Goal: Task Accomplishment & Management: Use online tool/utility

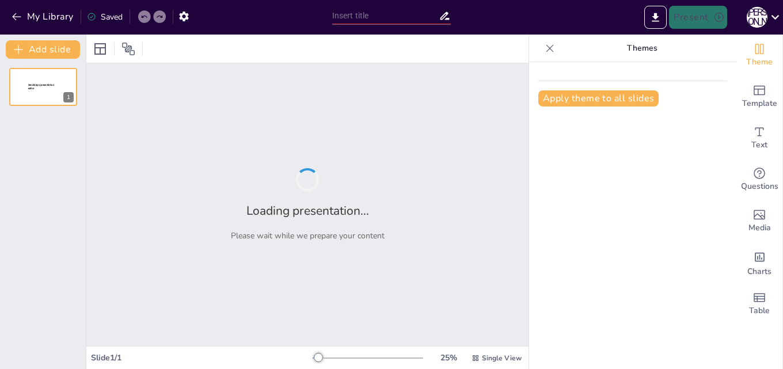
type input "Психологія кольору: чому ваша реклама має бути яскравою"
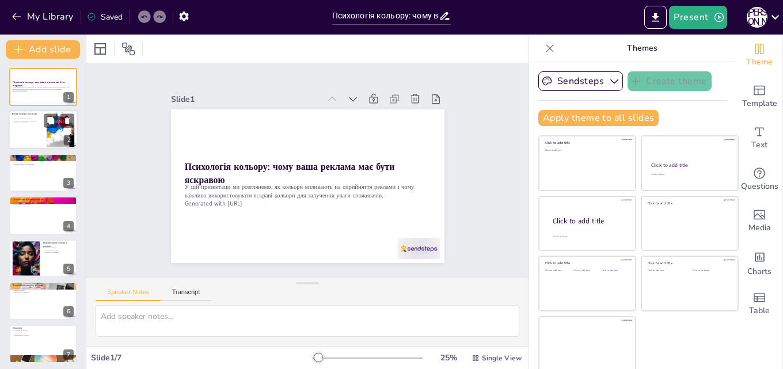
click at [28, 127] on div at bounding box center [43, 130] width 69 height 39
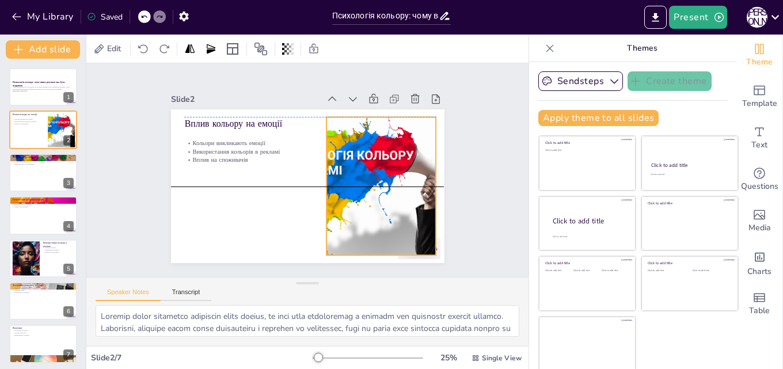
click at [342, 195] on div at bounding box center [381, 186] width 264 height 138
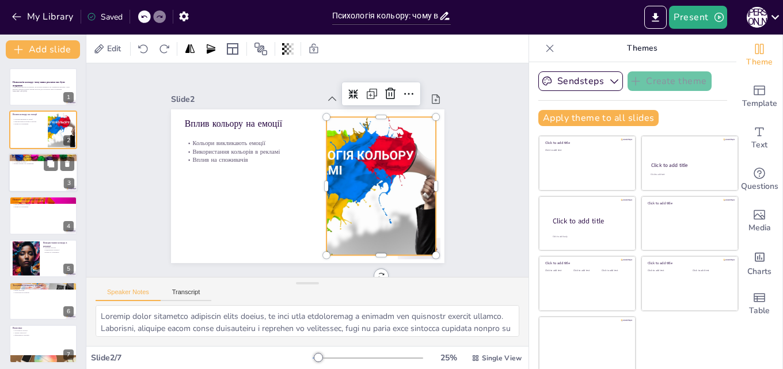
click at [32, 181] on div at bounding box center [43, 172] width 69 height 39
type textarea "Вибір кольору є важливим аспектом брендингу. Кольори можуть допомогти створити …"
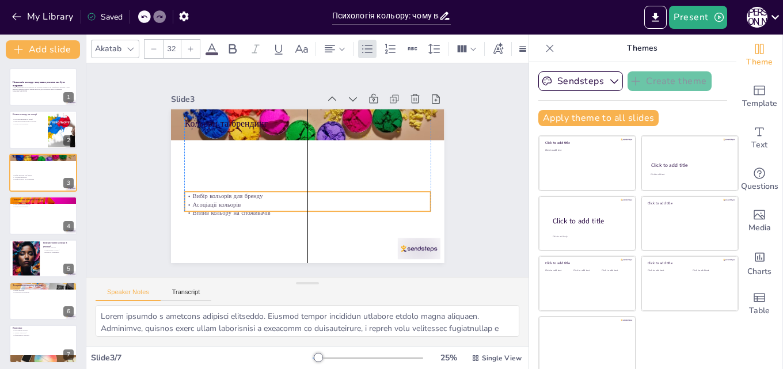
drag, startPoint x: 192, startPoint y: 147, endPoint x: 189, endPoint y: 209, distance: 62.3
click at [189, 209] on p "Вплив кольору на споживачів" at bounding box center [307, 213] width 246 height 9
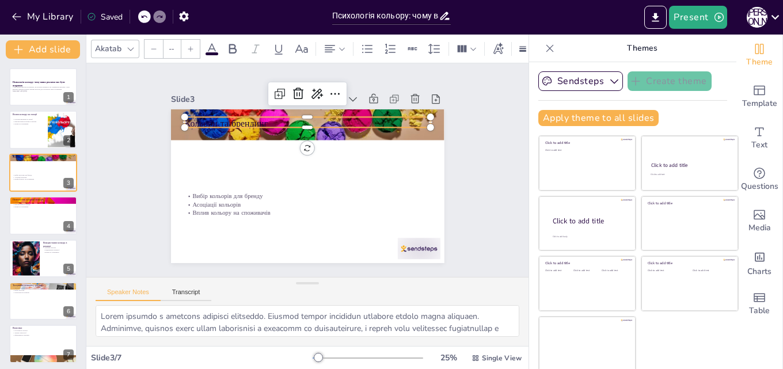
type input "48"
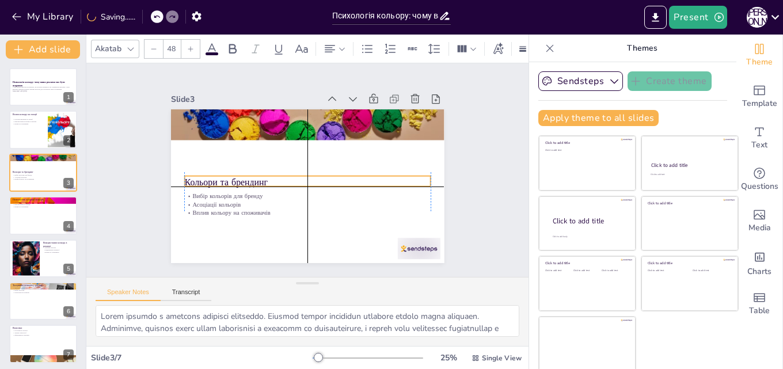
drag, startPoint x: 195, startPoint y: 121, endPoint x: 193, endPoint y: 177, distance: 55.3
click at [193, 177] on p "Кольори та брендинг" at bounding box center [306, 182] width 246 height 39
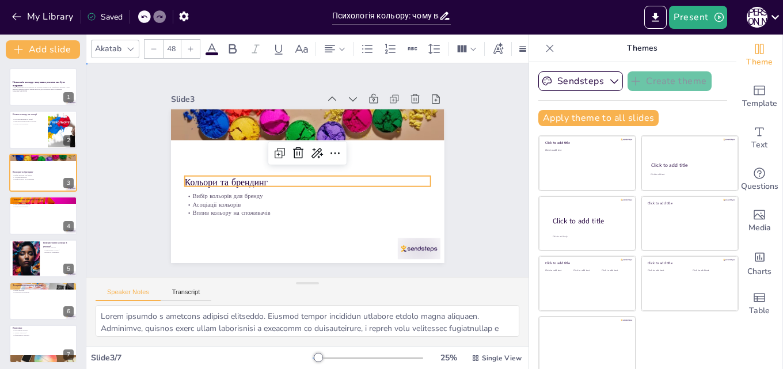
click at [139, 223] on div "Slide 1 Психологія кольору: чому ваша реклама має бути яскравою У цій презентац…" at bounding box center [308, 170] width 338 height 186
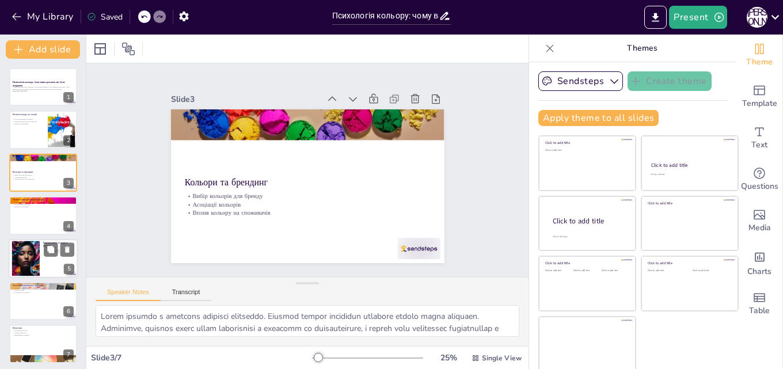
click at [28, 256] on div at bounding box center [26, 258] width 62 height 35
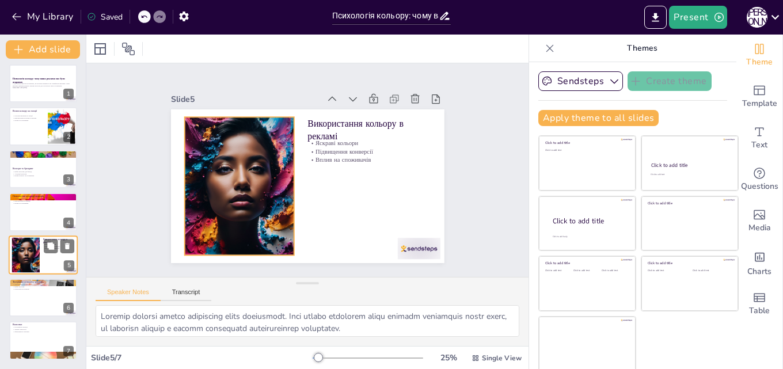
scroll to position [2, 0]
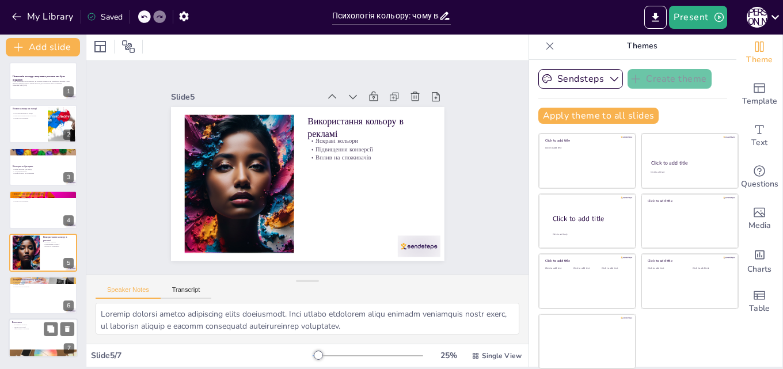
click at [37, 348] on div at bounding box center [43, 338] width 69 height 39
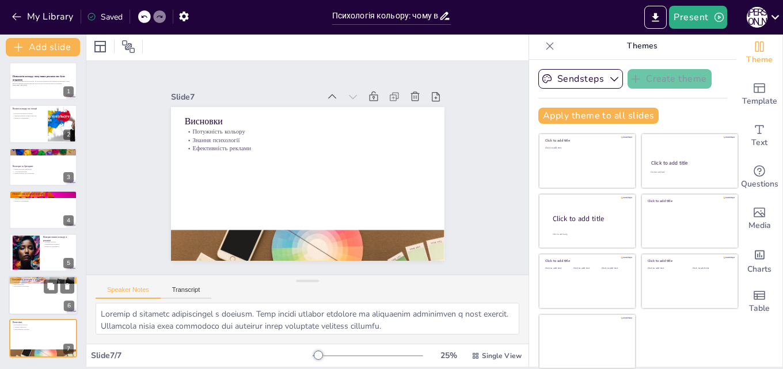
click at [32, 287] on p "Результати тестування" at bounding box center [43, 287] width 62 height 2
type textarea "Тестування кольорів є критично важливим етапом у створенні реклами. Це дозволяє…"
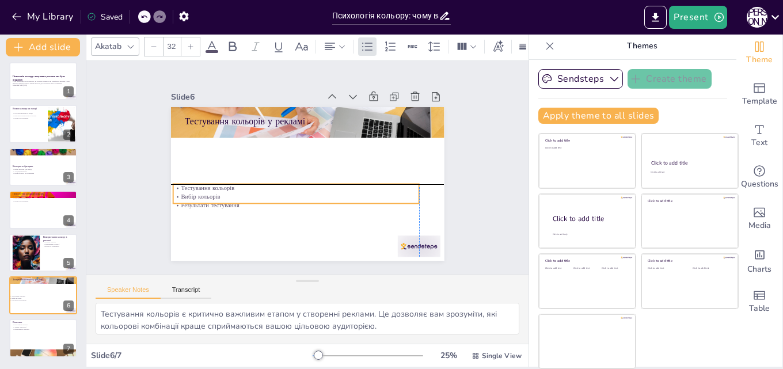
drag, startPoint x: 203, startPoint y: 139, endPoint x: 194, endPoint y: 199, distance: 60.5
click at [194, 199] on div "Тестування кольорів Вибір кольорів Результати тестування" at bounding box center [296, 196] width 246 height 25
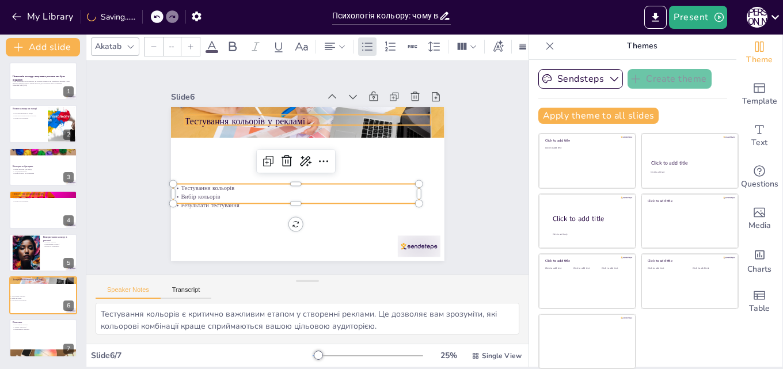
type input "48"
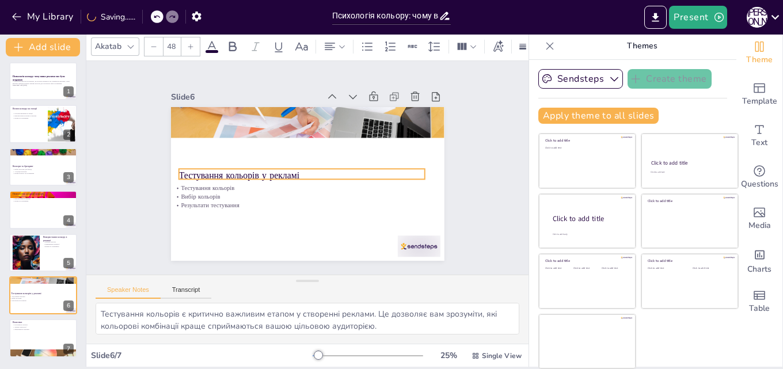
drag, startPoint x: 200, startPoint y: 115, endPoint x: 194, endPoint y: 169, distance: 54.4
click at [194, 169] on p "Тестування кольорів у рекламі" at bounding box center [301, 175] width 246 height 13
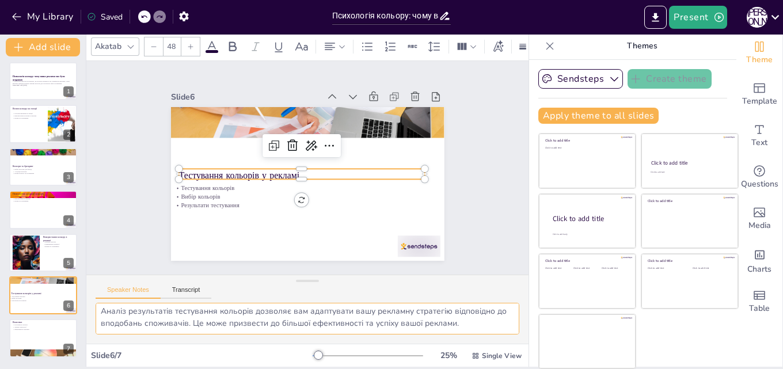
scroll to position [75, 0]
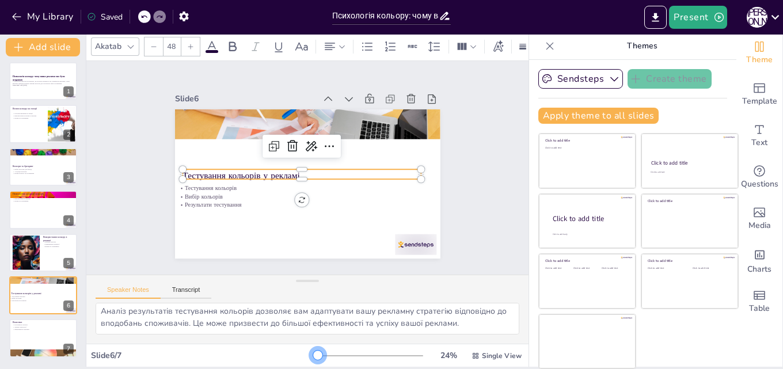
drag, startPoint x: 301, startPoint y: 356, endPoint x: 302, endPoint y: 363, distance: 7.6
click at [313, 363] on div "24 % Single View" at bounding box center [418, 356] width 211 height 18
click at [20, 211] on div at bounding box center [43, 209] width 69 height 39
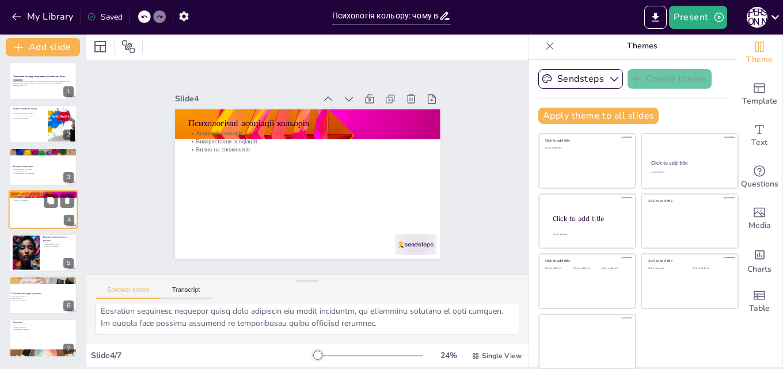
scroll to position [2, 0]
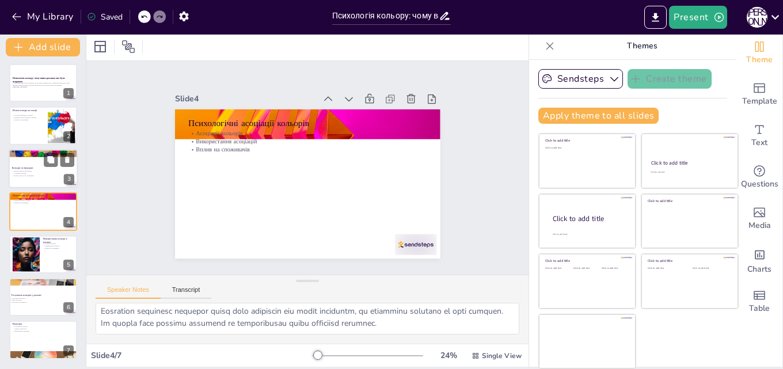
click at [46, 185] on div at bounding box center [43, 168] width 69 height 39
type textarea "Вибір кольору є важливим аспектом брендингу. Кольори можуть допомогти створити …"
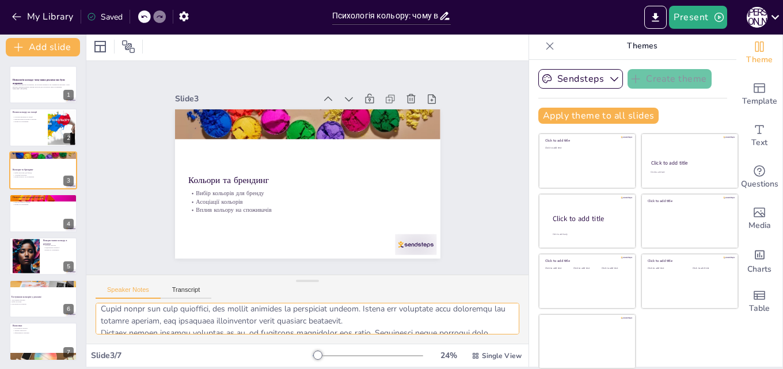
scroll to position [63, 0]
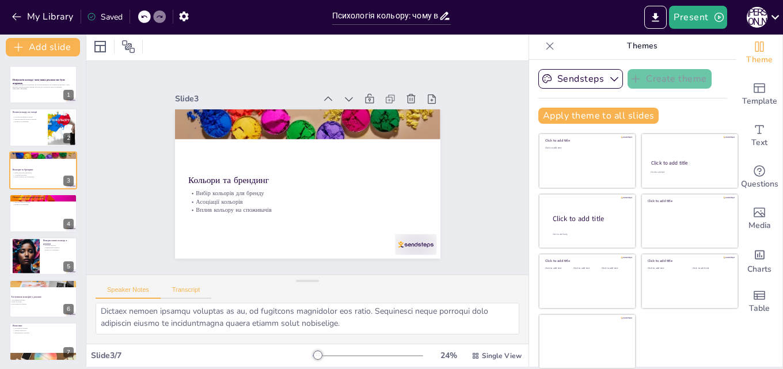
click at [200, 295] on button "Transcript" at bounding box center [186, 292] width 51 height 13
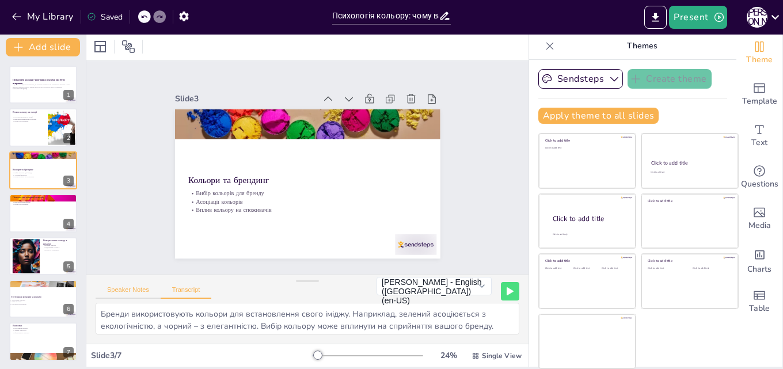
click at [143, 290] on button "Speaker Notes" at bounding box center [128, 292] width 65 height 13
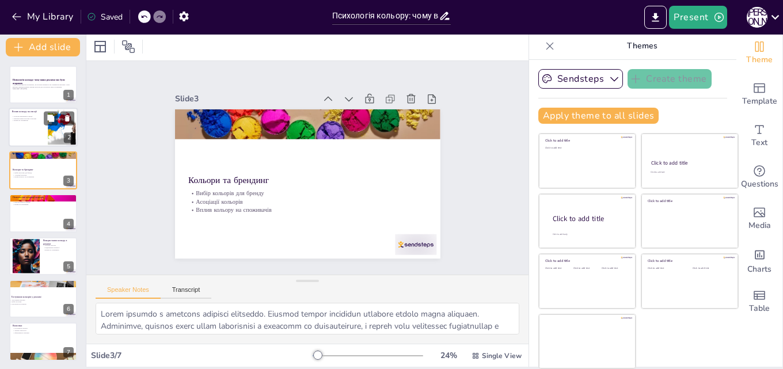
click at [57, 136] on div at bounding box center [61, 127] width 67 height 35
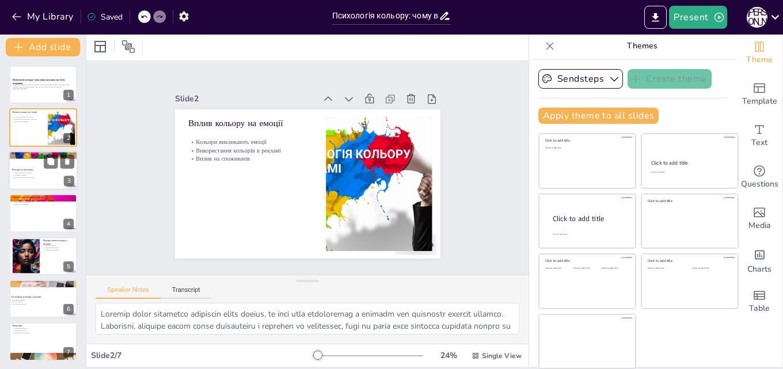
scroll to position [3, 0]
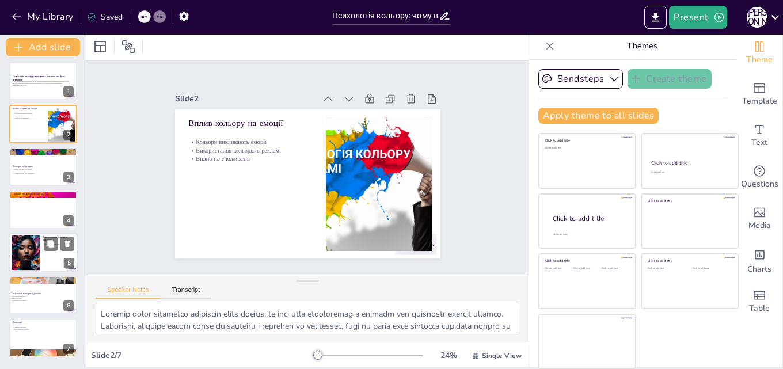
click at [52, 253] on div at bounding box center [43, 252] width 69 height 39
type textarea "Яскраві кольори здатні привертати увагу споживачів. Вони можуть допомогти вашій…"
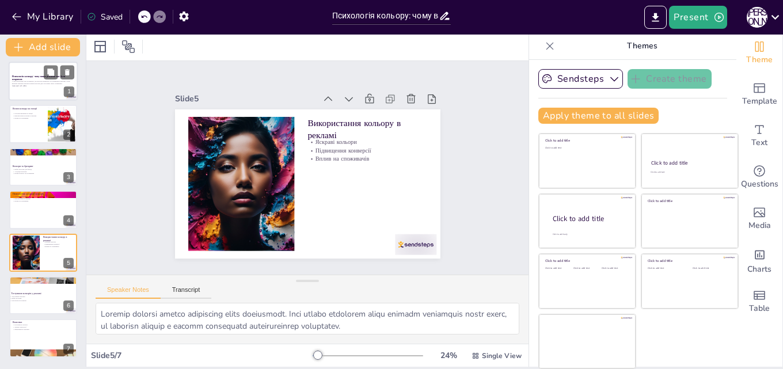
click at [35, 87] on div "У цій презентації ми розглянемо, як кольори впливають на сприйняття реклами і ч…" at bounding box center [43, 84] width 62 height 8
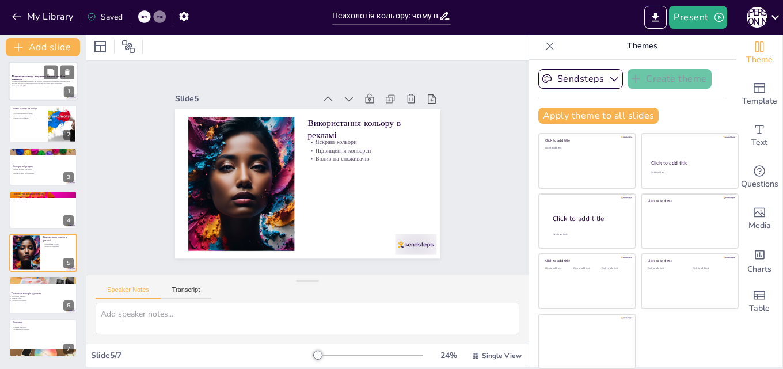
scroll to position [0, 0]
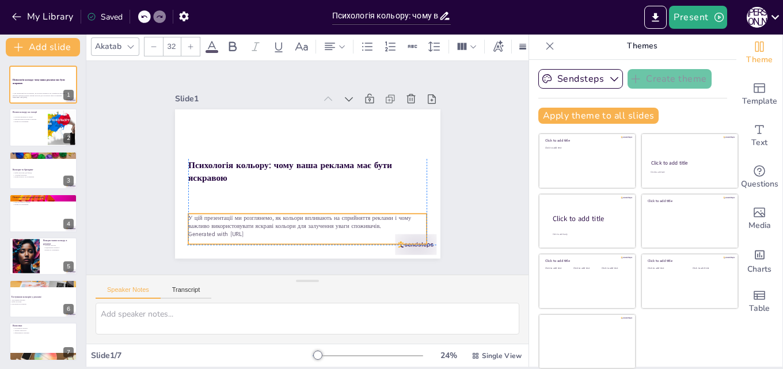
drag, startPoint x: 232, startPoint y: 201, endPoint x: 231, endPoint y: 231, distance: 30.0
click at [231, 231] on div "У цій презентації ми розглянемо, як кольори впливають на сприйняття реклами і ч…" at bounding box center [307, 229] width 239 height 31
click at [325, 187] on icon at bounding box center [332, 193] width 15 height 15
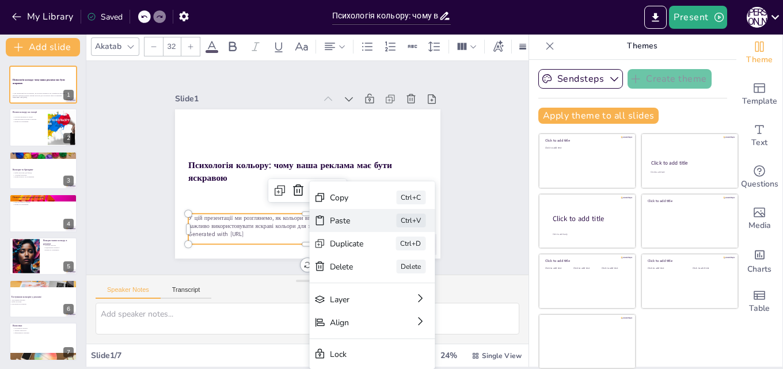
click at [374, 305] on div "Paste" at bounding box center [392, 315] width 36 height 21
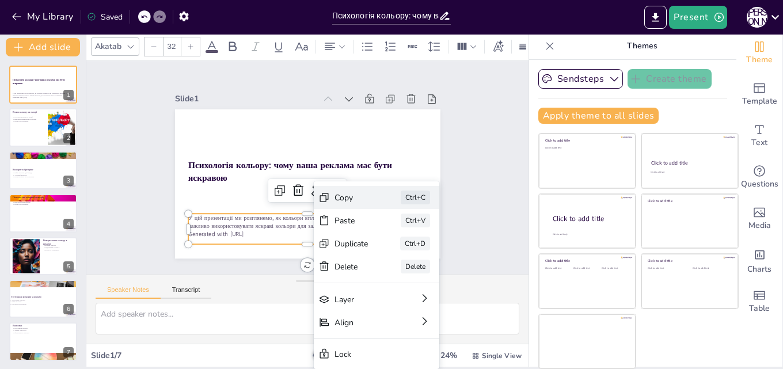
click at [410, 264] on div "Copy" at bounding box center [427, 271] width 35 height 14
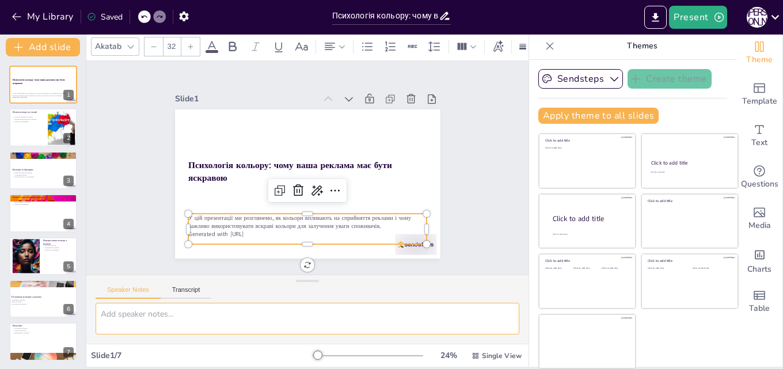
click at [212, 323] on textarea at bounding box center [308, 319] width 424 height 32
paste textarea "[{"rootId":"76ddbe7f-1668-4833-a689-e88cd3b180d0","layers":{"76ddbe7f-1668-4833…"
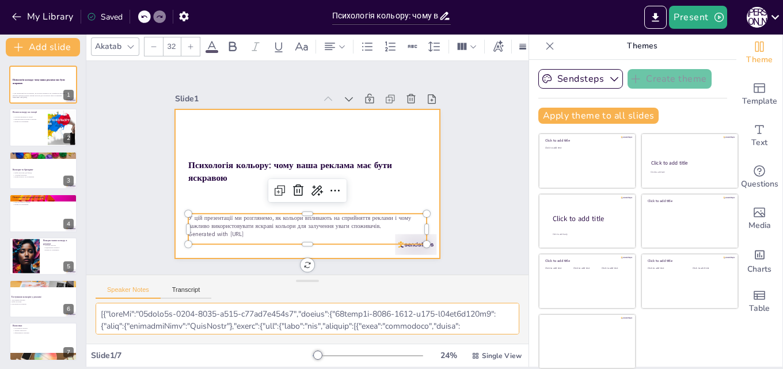
scroll to position [155, 0]
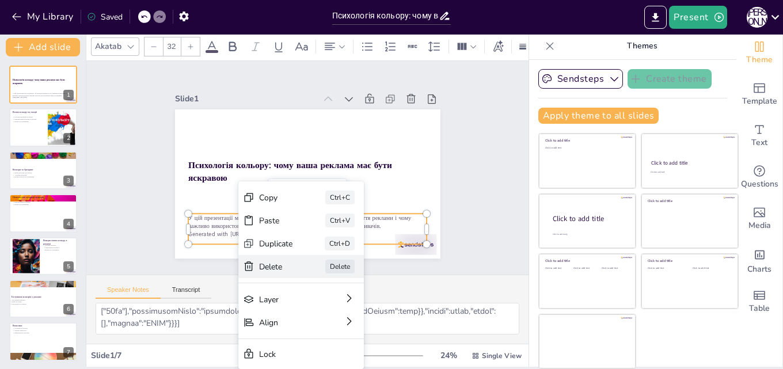
click at [307, 317] on div "Delete Delete" at bounding box center [370, 335] width 127 height 36
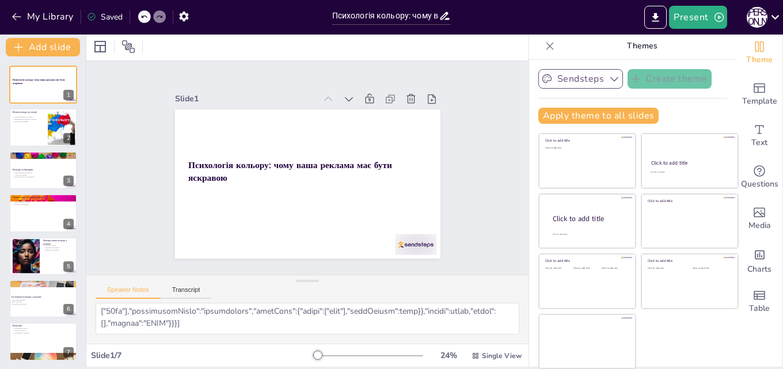
click at [609, 79] on icon "button" at bounding box center [615, 79] width 12 height 12
click at [606, 115] on icon at bounding box center [610, 117] width 9 height 9
click at [609, 74] on icon "button" at bounding box center [615, 79] width 12 height 12
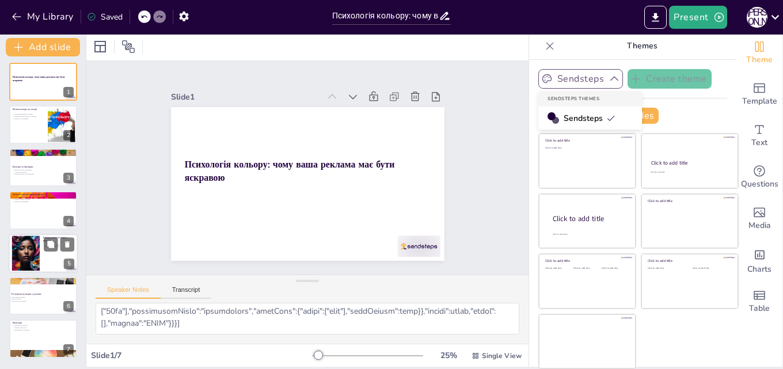
scroll to position [3, 0]
click at [128, 48] on icon at bounding box center [128, 47] width 14 height 14
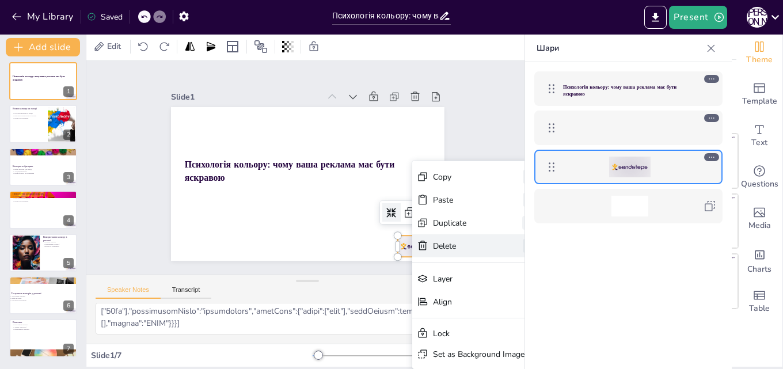
click at [499, 295] on div "Delete Delete" at bounding box center [573, 306] width 149 height 23
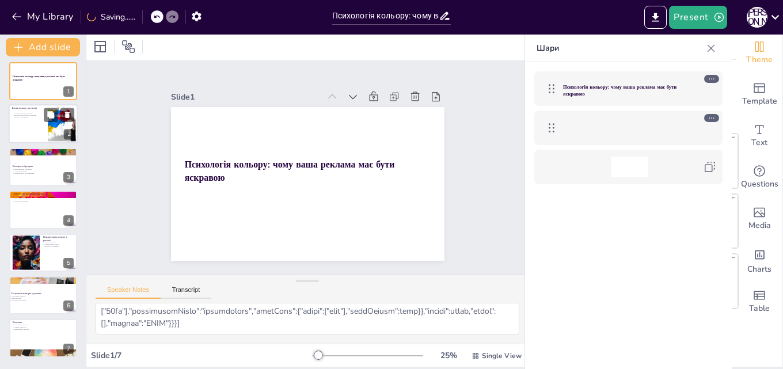
click at [49, 127] on div at bounding box center [61, 124] width 67 height 35
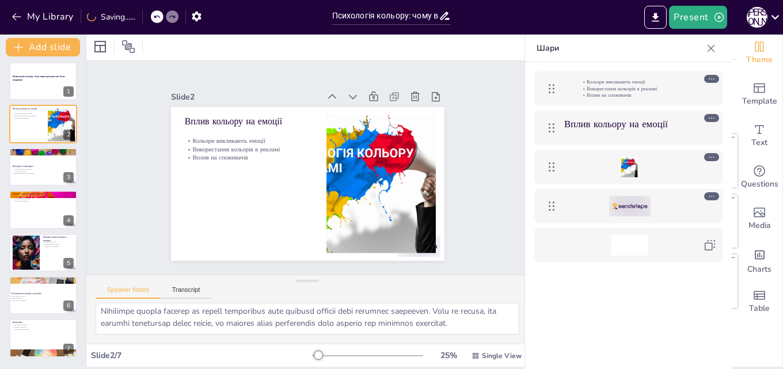
scroll to position [100, 0]
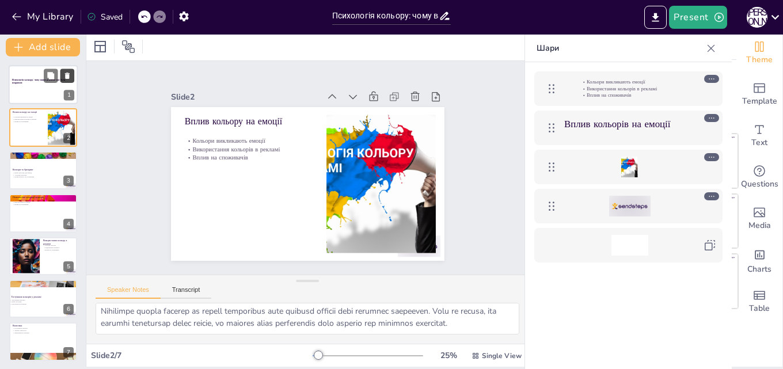
click at [65, 82] on button at bounding box center [67, 76] width 14 height 14
type textarea "Вибір кольору є важливим аспектом брендингу. Кольори можуть допомогти створити …"
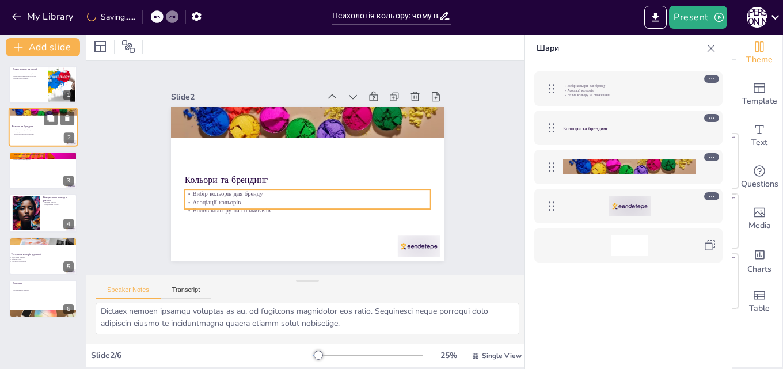
scroll to position [0, 0]
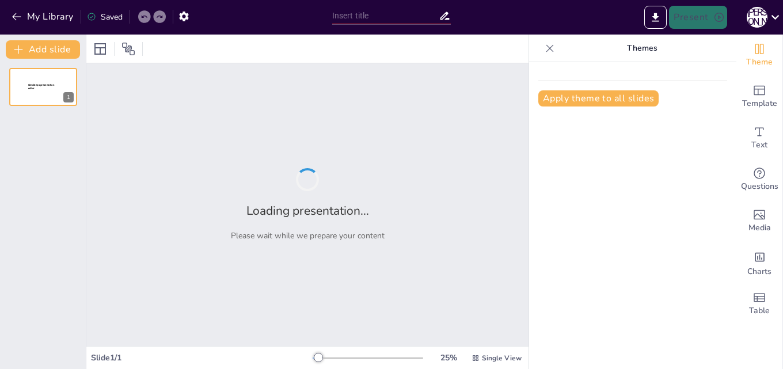
type input "психологія кольору в рекламних зверненнях"
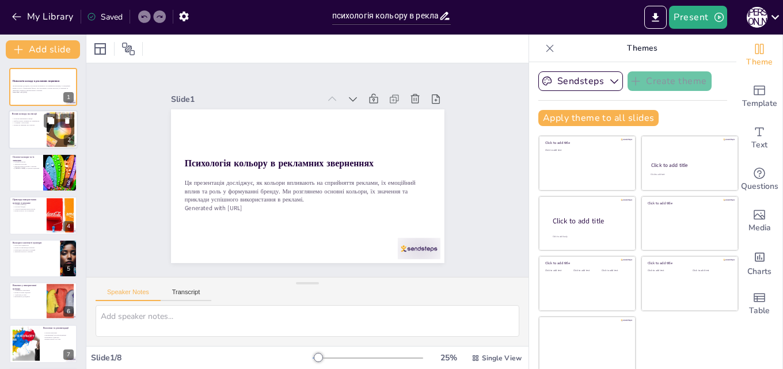
click at [48, 140] on div at bounding box center [60, 129] width 52 height 35
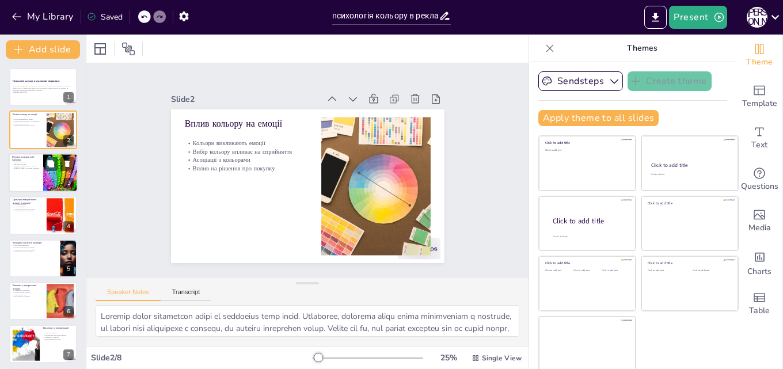
click at [46, 171] on div "Основні кольори та їх значення Основні кольори Значення кольорів Використання к…" at bounding box center [43, 172] width 69 height 39
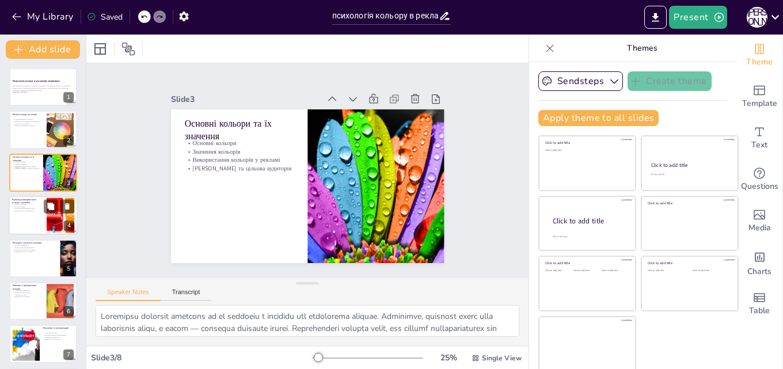
click at [48, 220] on div at bounding box center [60, 215] width 63 height 35
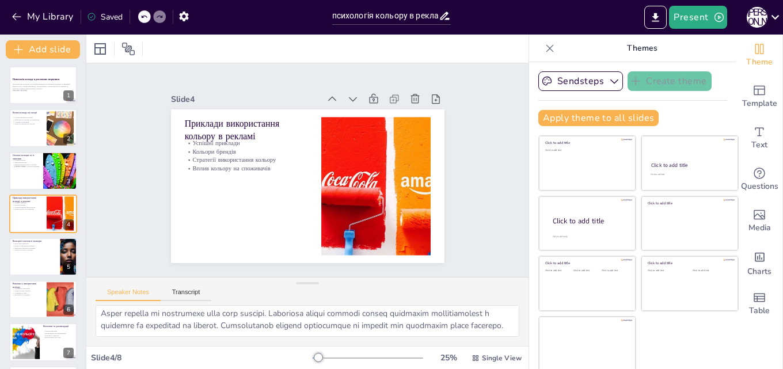
scroll to position [124, 0]
click at [59, 261] on div at bounding box center [43, 256] width 69 height 39
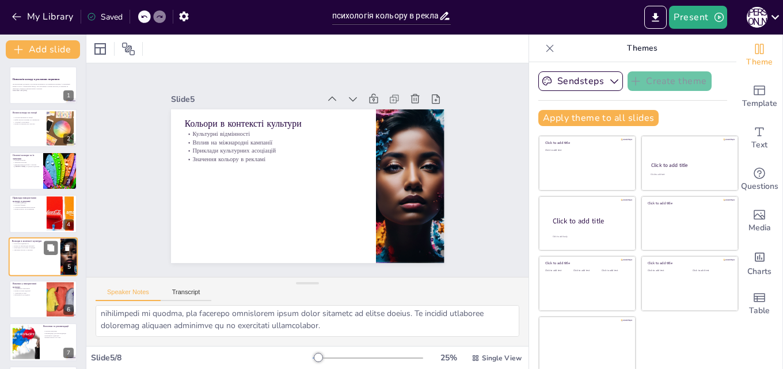
scroll to position [44, 0]
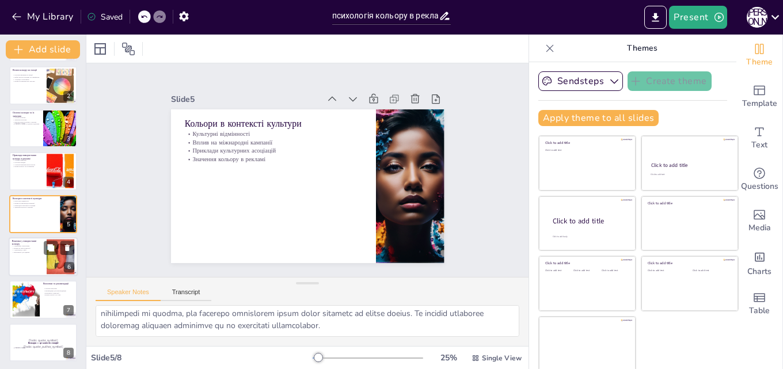
click at [43, 260] on div at bounding box center [43, 256] width 69 height 39
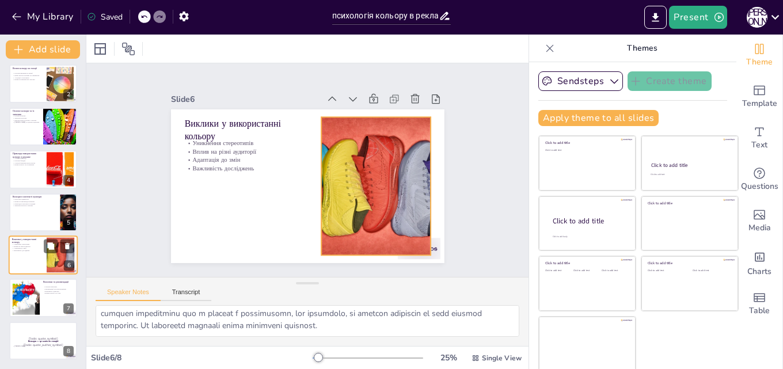
scroll to position [2, 0]
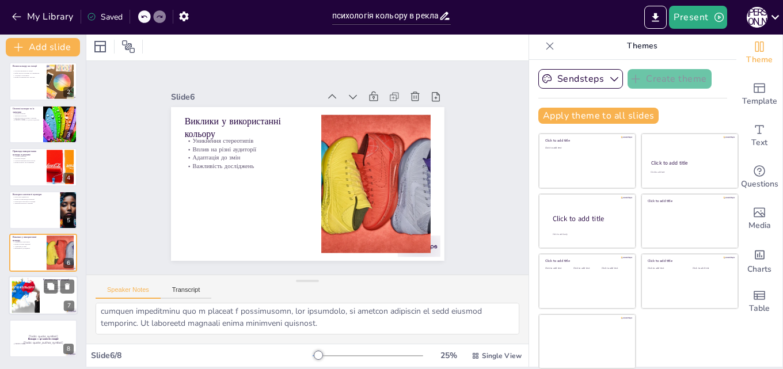
click at [41, 289] on div at bounding box center [43, 295] width 69 height 39
type textarea "Loremip dolorsit a conse adipiscinge seddoeiusmod, te incid utl etdolorema aliq…"
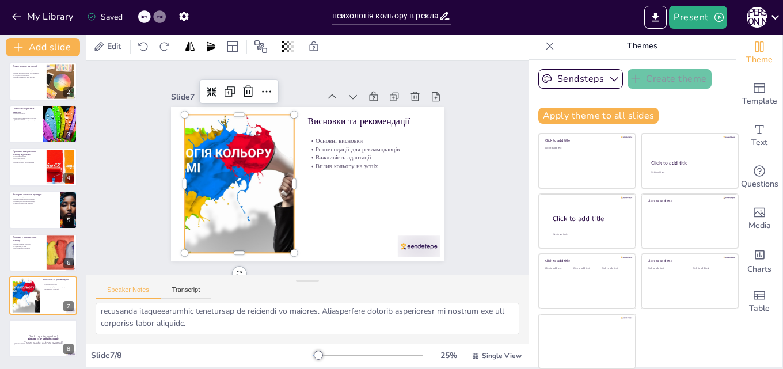
click at [202, 154] on div at bounding box center [328, 101] width 252 height 298
click at [370, 264] on icon at bounding box center [376, 270] width 12 height 12
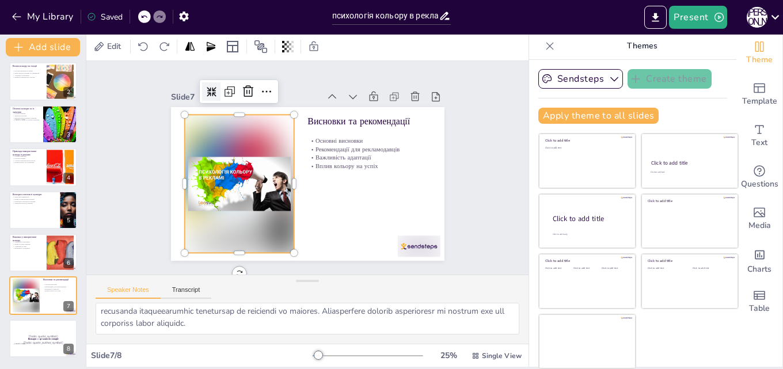
click at [229, 160] on div at bounding box center [298, 98] width 149 height 123
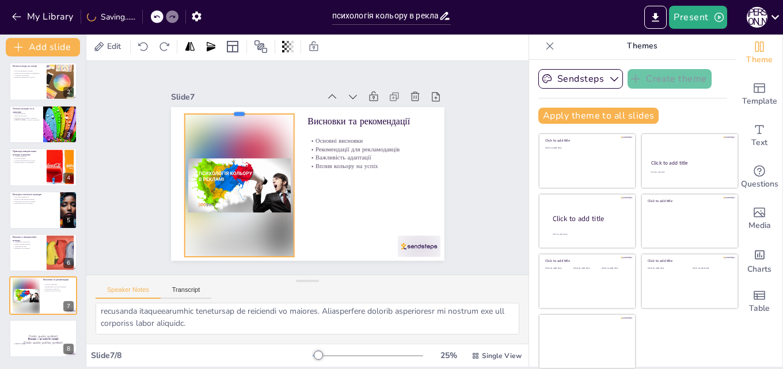
click at [223, 109] on div at bounding box center [260, 91] width 107 height 43
click at [149, 181] on div "Slide 1 Психологія кольору в рекламних зверненнях Ця презентація досліджує, як …" at bounding box center [307, 168] width 330 height 386
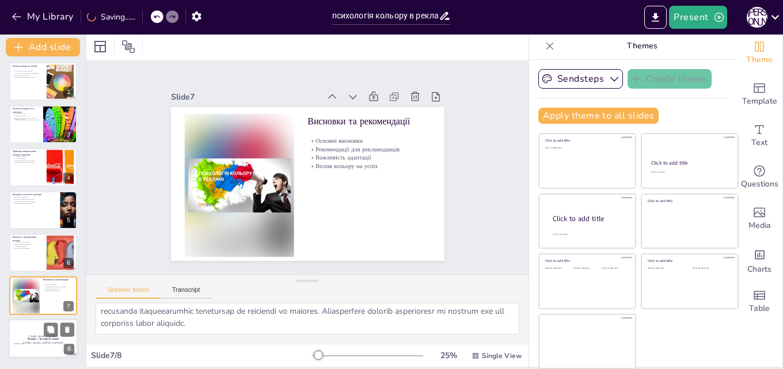
click at [27, 340] on p "[Todo: quote_author_symbol]" at bounding box center [43, 342] width 62 height 5
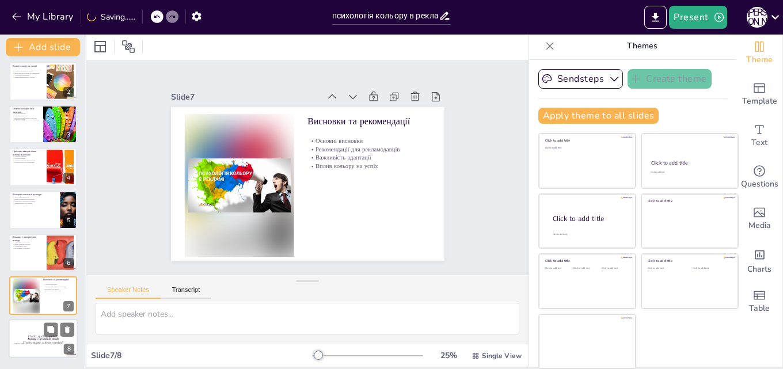
scroll to position [0, 0]
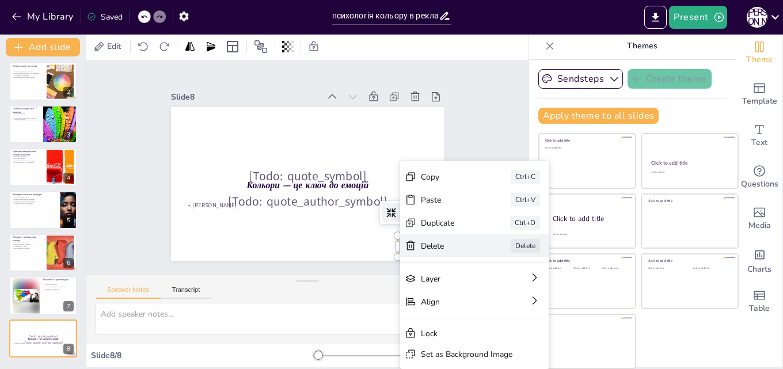
click at [98, 148] on div "[PERSON_NAME]" at bounding box center [23, 114] width 149 height 68
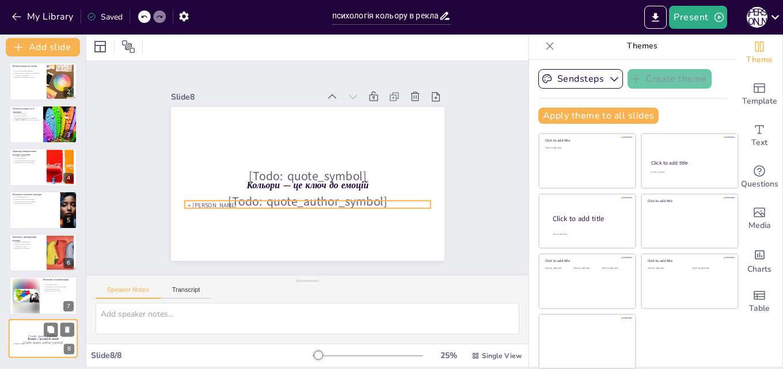
drag, startPoint x: 59, startPoint y: 344, endPoint x: 42, endPoint y: 352, distance: 19.1
click at [42, 352] on div at bounding box center [43, 338] width 69 height 39
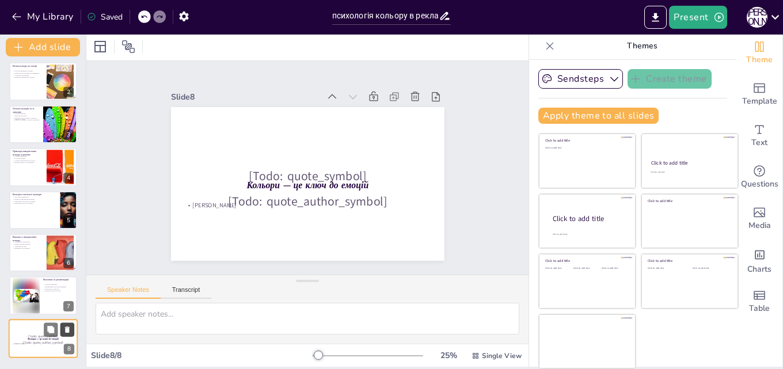
click at [66, 334] on button at bounding box center [67, 329] width 14 height 14
type textarea "Loremip dolorsit a conse adipiscinge seddoeiusmod, te incid utl etdolorema aliq…"
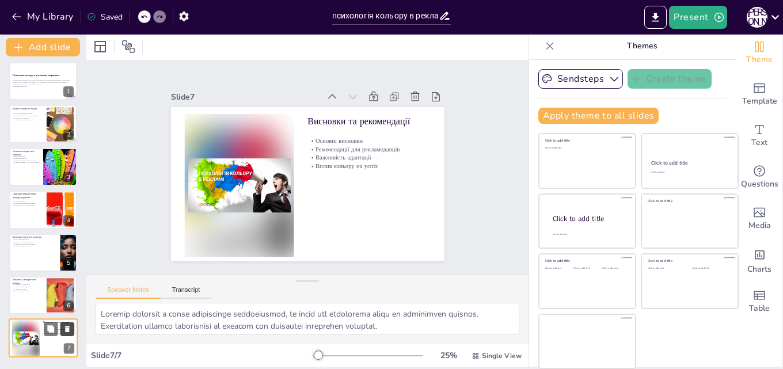
scroll to position [3, 0]
click at [45, 88] on div "Ця презентація досліджує, як кольори впливають на сприйняття реклами, їх емоцій…" at bounding box center [43, 84] width 62 height 10
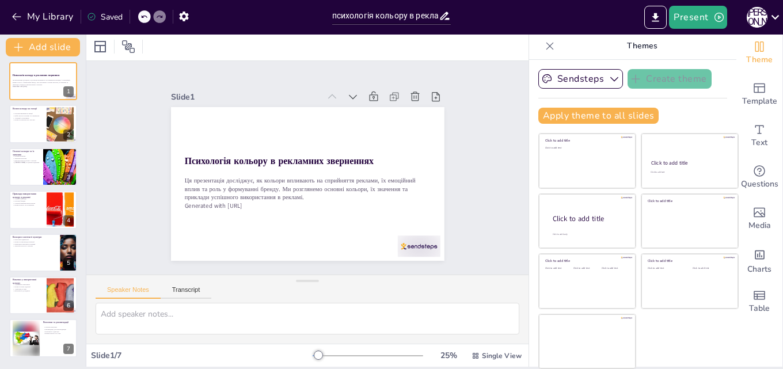
scroll to position [0, 0]
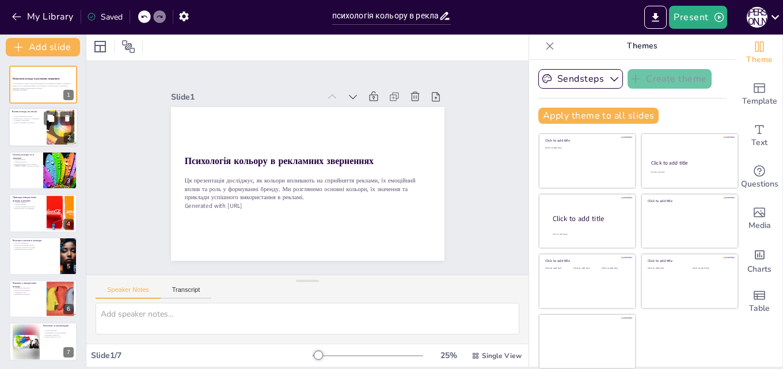
click at [43, 139] on div at bounding box center [43, 127] width 69 height 39
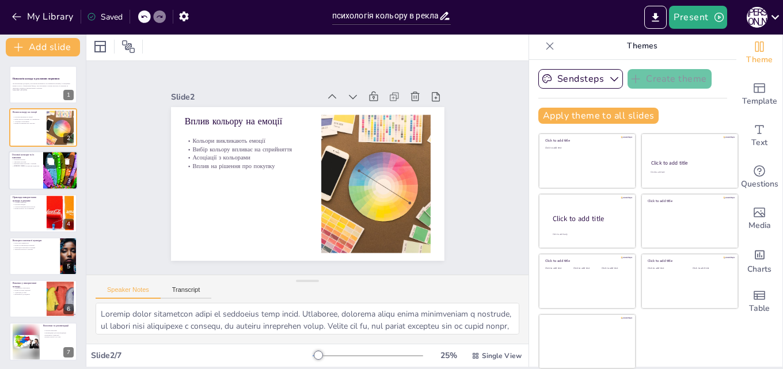
click at [54, 177] on div at bounding box center [60, 170] width 62 height 39
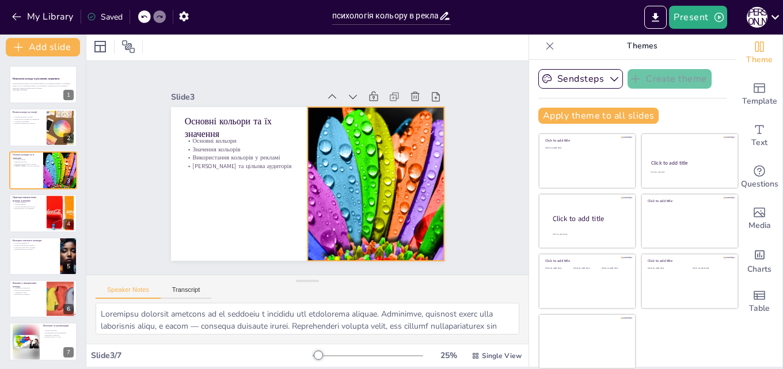
click at [406, 228] on div at bounding box center [316, 98] width 179 height 260
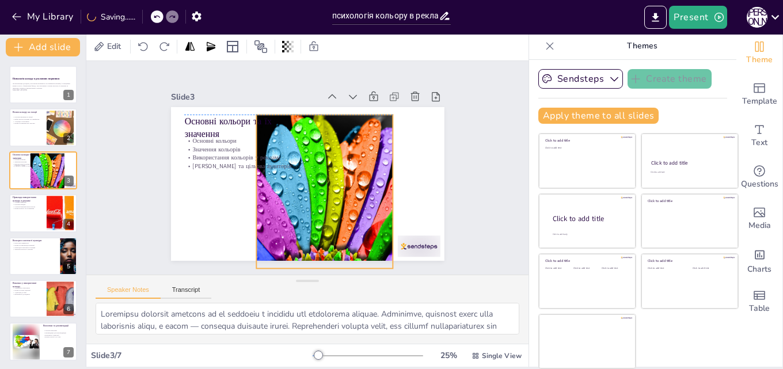
drag, startPoint x: 401, startPoint y: 246, endPoint x: 354, endPoint y: 249, distance: 47.9
click at [354, 249] on div at bounding box center [279, 158] width 289 height 269
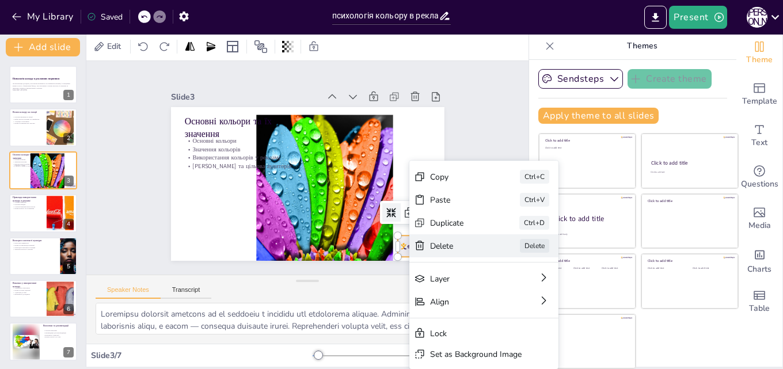
click at [518, 252] on div "[PERSON_NAME]" at bounding box center [593, 249] width 151 height 54
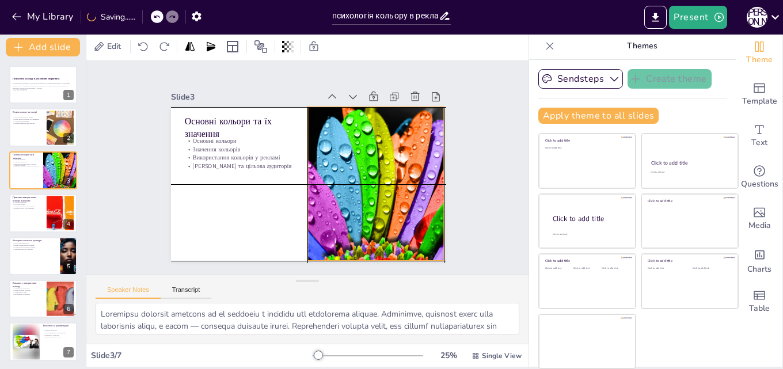
drag, startPoint x: 358, startPoint y: 230, endPoint x: 412, endPoint y: 225, distance: 53.8
click at [412, 225] on div at bounding box center [375, 148] width 290 height 256
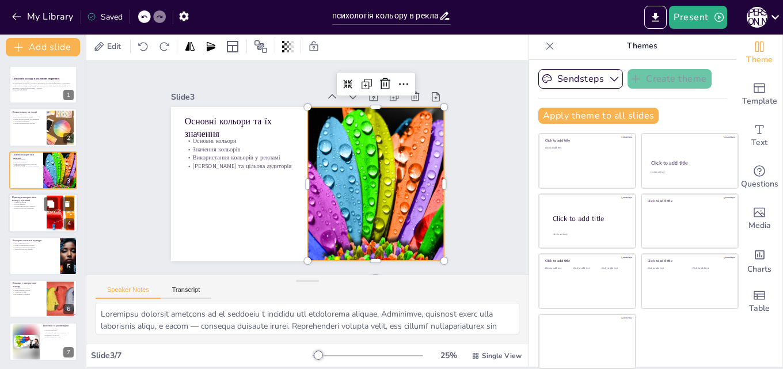
click at [39, 218] on div at bounding box center [43, 212] width 69 height 39
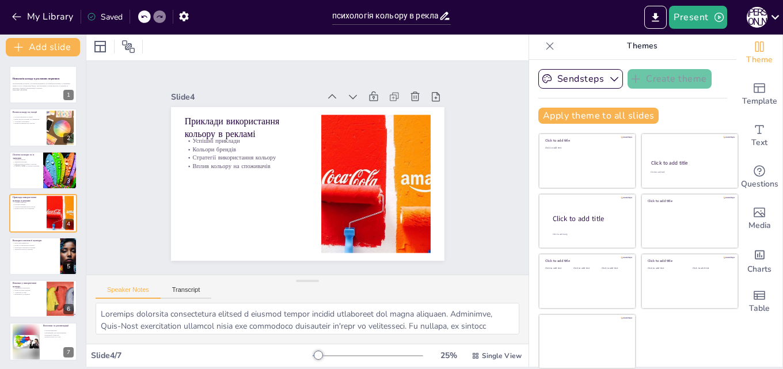
scroll to position [2, 0]
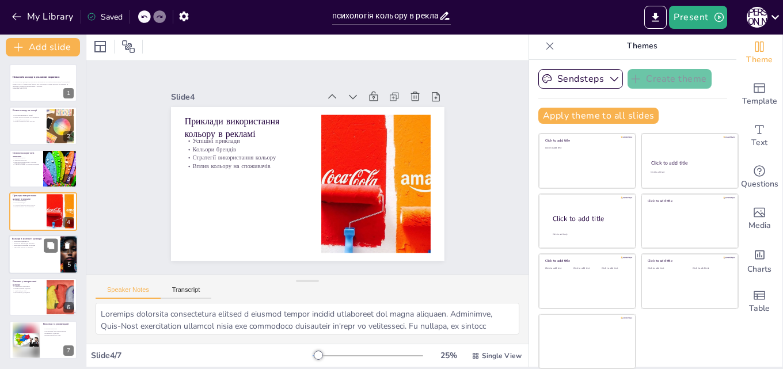
click at [56, 262] on div at bounding box center [43, 254] width 69 height 39
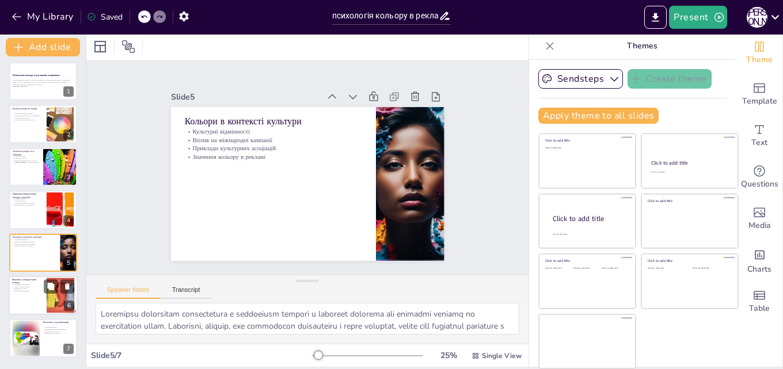
click at [59, 295] on div at bounding box center [60, 295] width 71 height 35
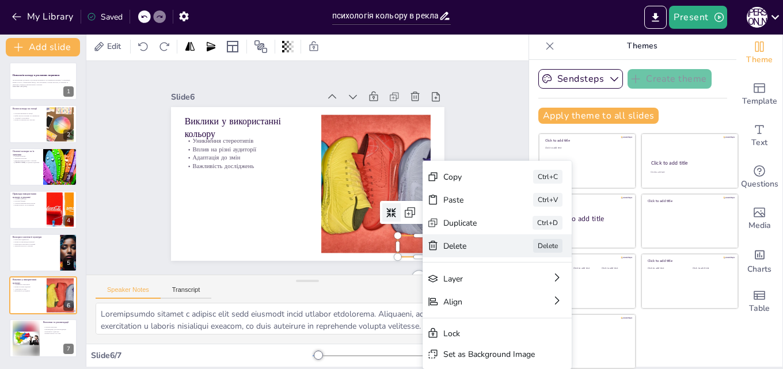
click at [134, 341] on icon at bounding box center [128, 346] width 11 height 10
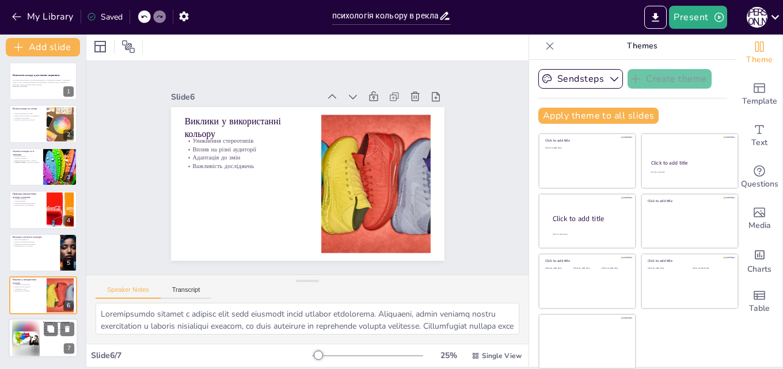
click at [58, 326] on div at bounding box center [59, 329] width 31 height 14
type textarea "Loremip dolorsit a conse adipiscinge seddoeiusmod, te incid utl etdolorema aliq…"
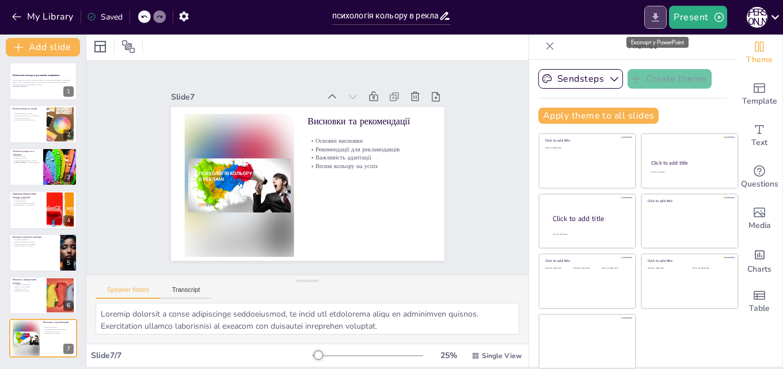
click at [653, 14] on icon "Export to PowerPoint" at bounding box center [655, 18] width 12 height 12
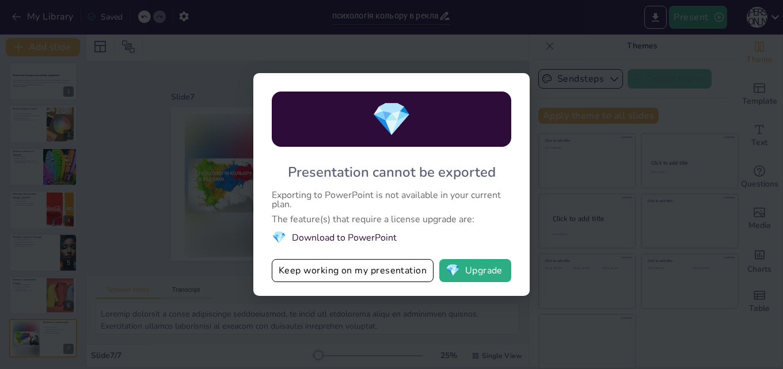
click at [231, 85] on div "💎 Presentation cannot be exported Exporting to PowerPoint is not available in y…" at bounding box center [391, 184] width 783 height 369
click at [560, 196] on div "💎 Presentation cannot be exported Exporting to PowerPoint is not available in y…" at bounding box center [391, 184] width 783 height 369
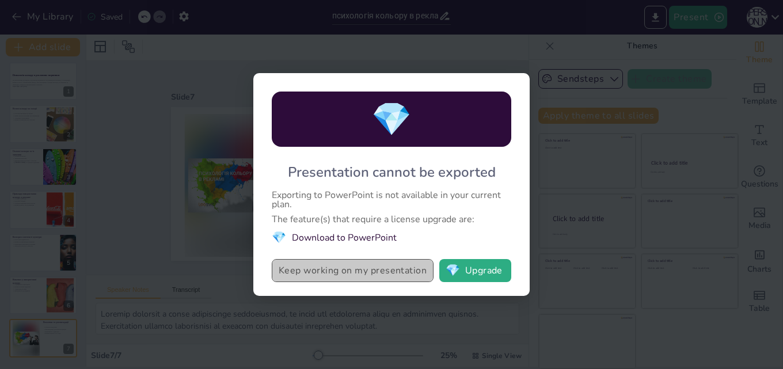
click at [380, 273] on button "Keep working on my presentation" at bounding box center [353, 270] width 162 height 23
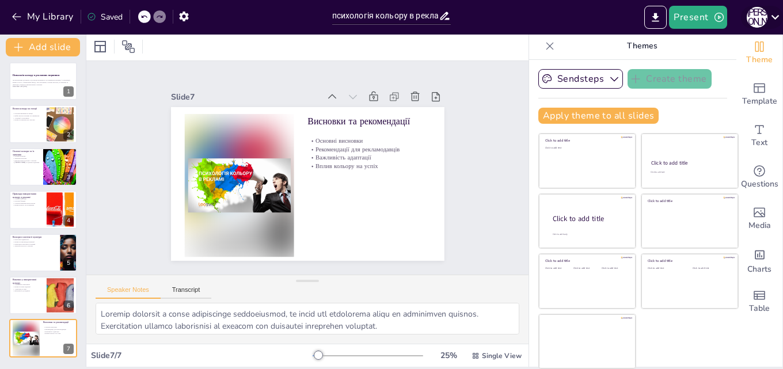
click at [773, 22] on icon at bounding box center [775, 17] width 16 height 16
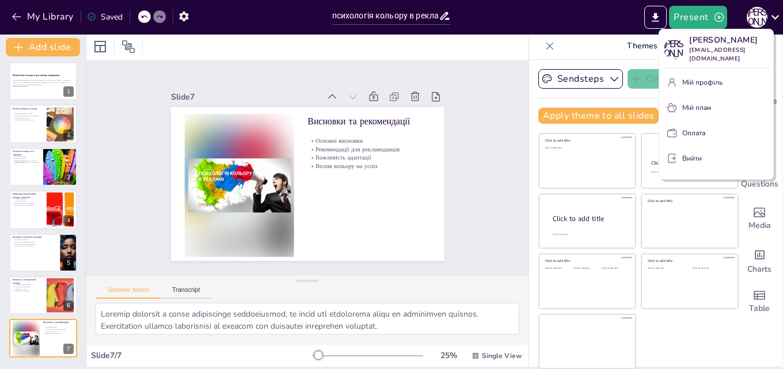
click at [481, 77] on div at bounding box center [391, 184] width 783 height 369
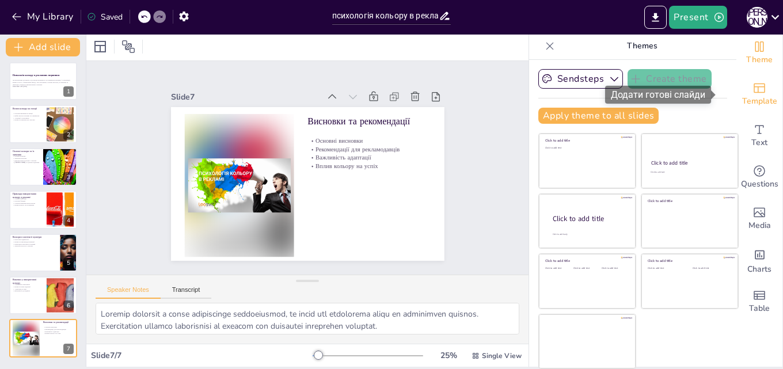
click at [749, 92] on div "Template" at bounding box center [759, 94] width 46 height 41
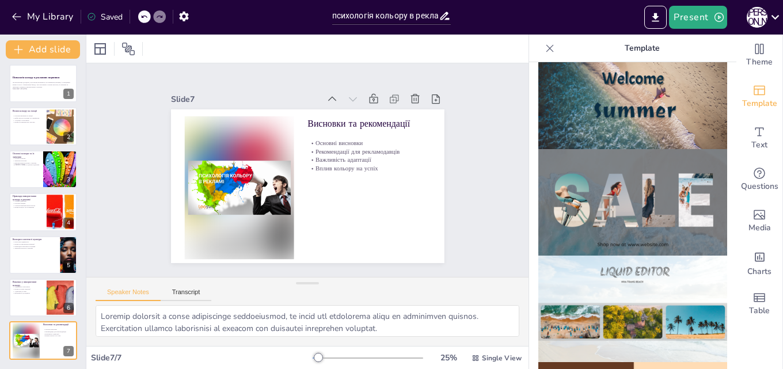
scroll to position [480, 0]
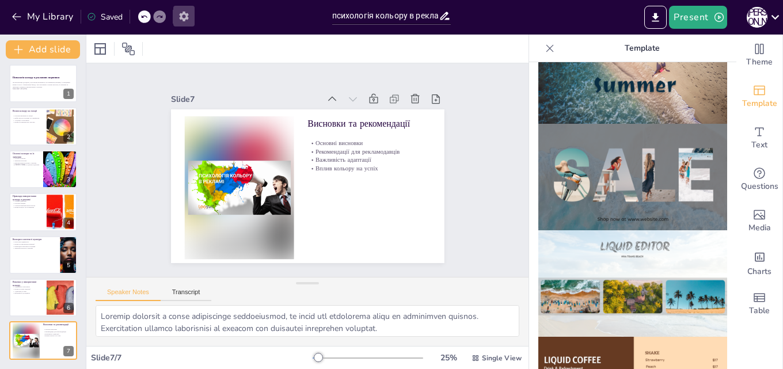
click at [181, 25] on button "button" at bounding box center [183, 16] width 21 height 21
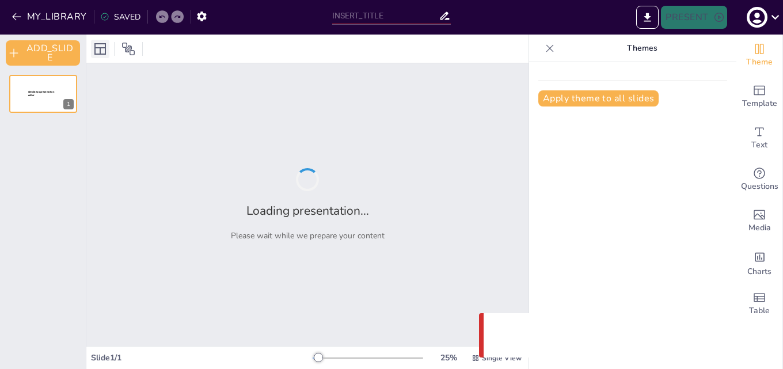
type input "психологія кольору в рекламних зверненнях"
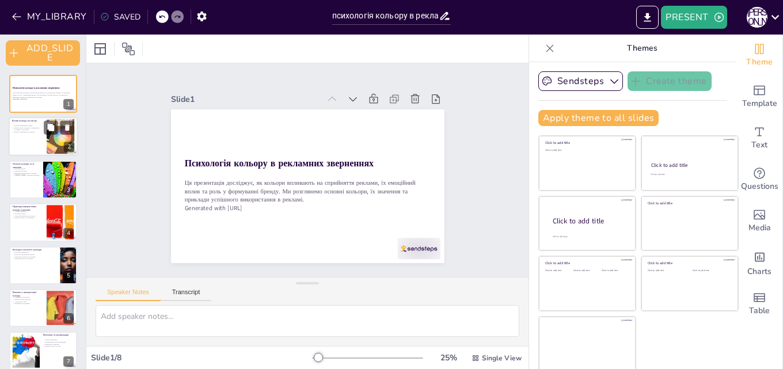
click at [29, 134] on div at bounding box center [43, 136] width 69 height 39
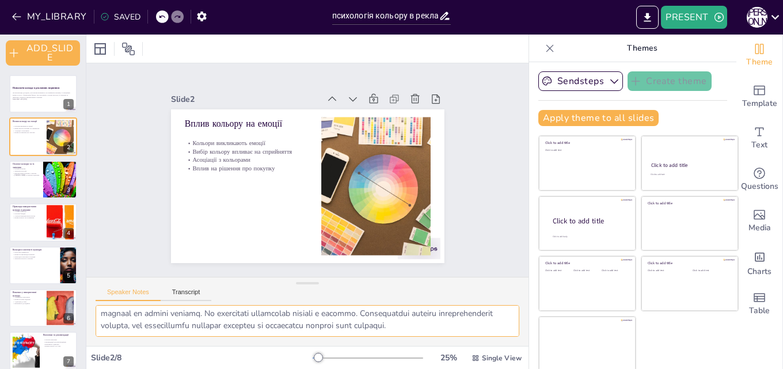
scroll to position [172, 0]
drag, startPoint x: 98, startPoint y: 316, endPoint x: 352, endPoint y: 349, distance: 256.1
click at [370, 354] on div "Slide 1 Психологія кольору в рекламних зверненнях Ця презентація досліджує, як …" at bounding box center [307, 202] width 442 height 335
click at [38, 222] on div at bounding box center [43, 222] width 69 height 39
type textarea "Loremips dolorsita consectetura elitsed d eiusmod tempor incidid utlaboreet dol…"
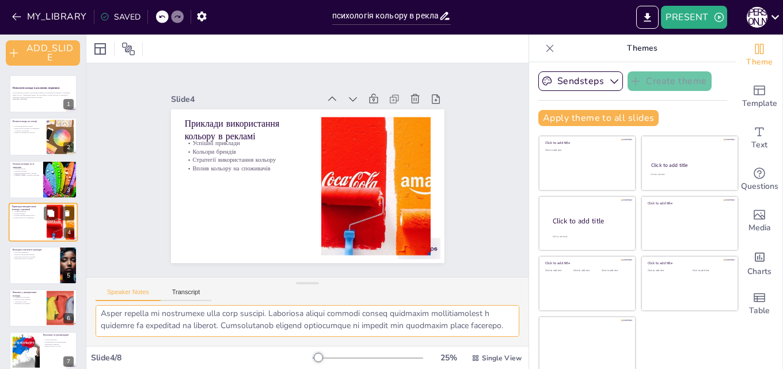
scroll to position [124, 0]
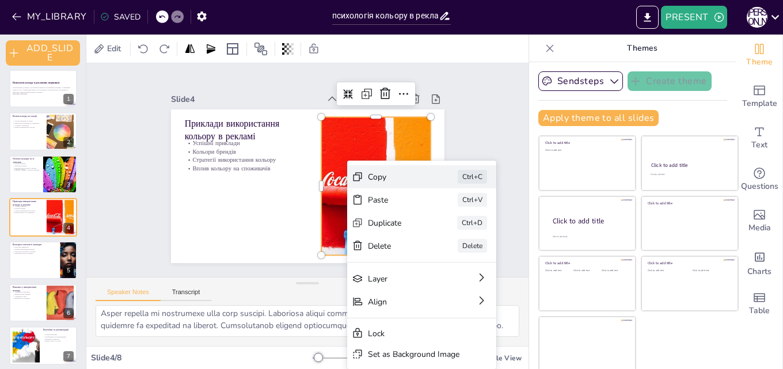
click at [454, 235] on div "Copy" at bounding box center [483, 240] width 58 height 11
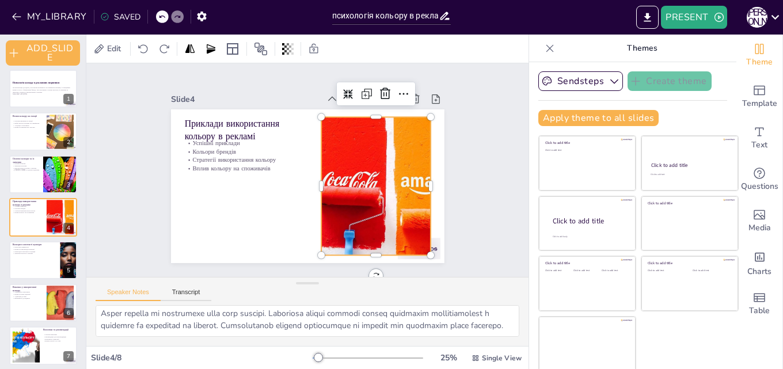
scroll to position [0, 0]
